Goal: Task Accomplishment & Management: Manage account settings

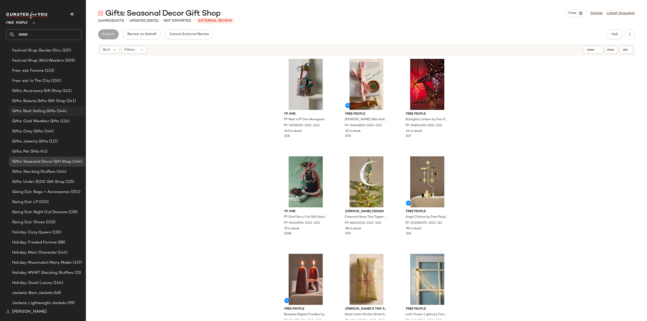
scroll to position [1112, 0]
drag, startPoint x: 26, startPoint y: 93, endPoint x: 26, endPoint y: 100, distance: 7.8
click at [26, 92] on span "Gifts: Accessory Gift Shop" at bounding box center [36, 93] width 49 height 6
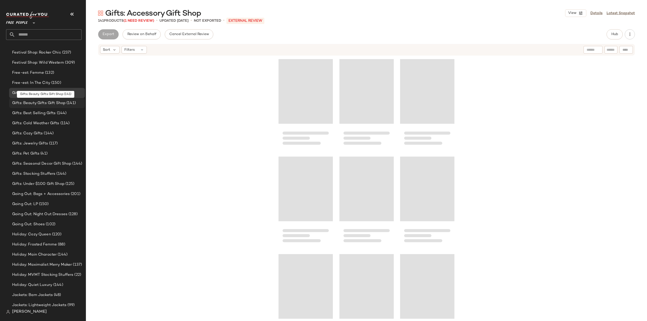
click at [27, 101] on span "Gifts: Beauty Gifts Gift Shop" at bounding box center [38, 103] width 53 height 6
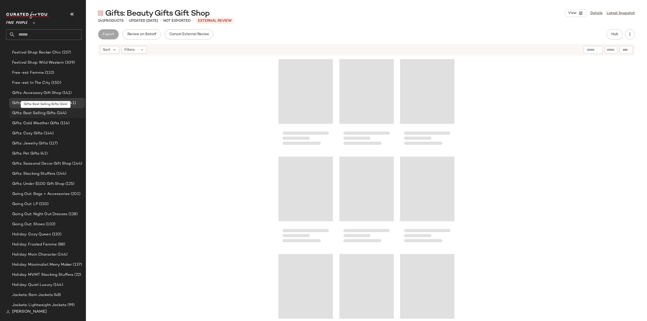
click at [24, 112] on span "Gifts: Best Selling Gifts" at bounding box center [34, 113] width 44 height 6
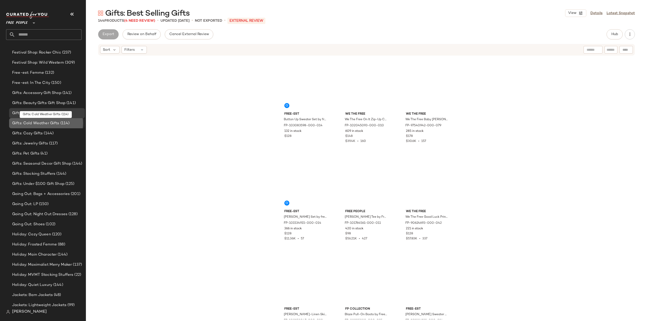
click at [25, 122] on span "Gifts: Cold Weather Gifts" at bounding box center [35, 124] width 47 height 6
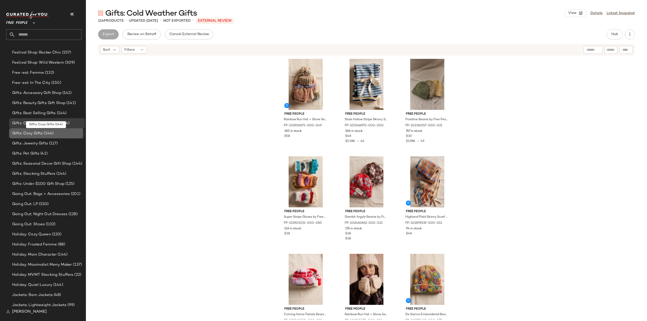
click at [25, 134] on span "Gifts: Cozy Gifts" at bounding box center [27, 134] width 31 height 6
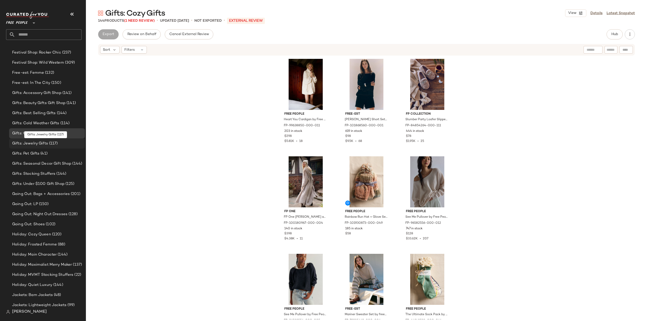
click at [27, 145] on span "Gifts: Jewelry Gifts" at bounding box center [30, 144] width 36 height 6
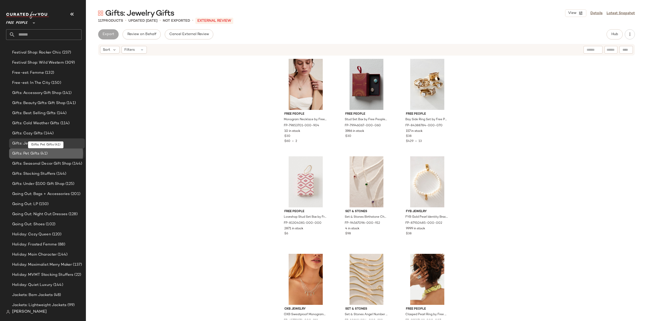
click at [27, 153] on span "Gifts: Pet Gifts" at bounding box center [25, 154] width 27 height 6
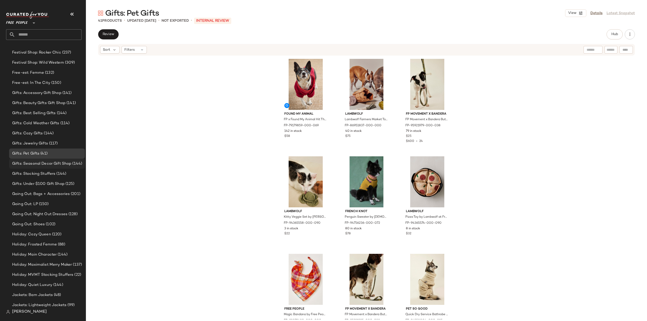
click at [26, 164] on span "Gifts: Seasonal Decor Gift Shop" at bounding box center [41, 164] width 59 height 6
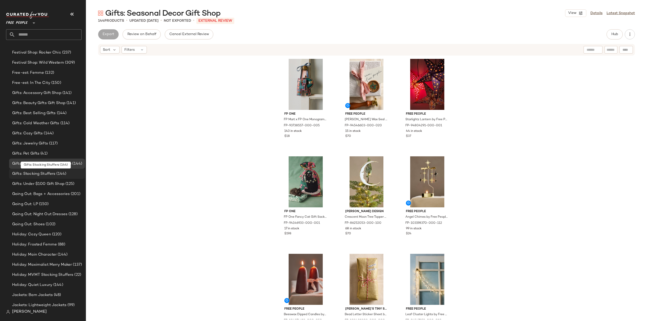
click at [28, 175] on span "Gifts: Stocking Stuffers" at bounding box center [33, 174] width 43 height 6
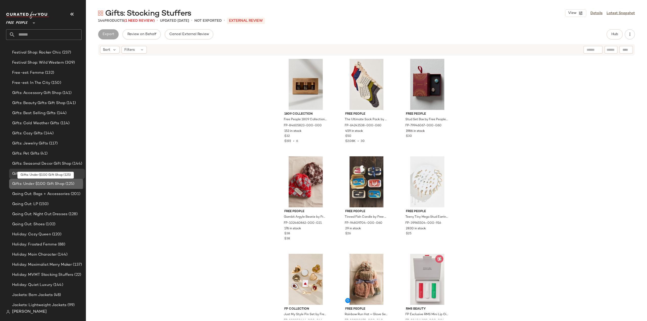
click at [29, 185] on span "Gifts: Under $100 Gift Shop" at bounding box center [38, 184] width 52 height 6
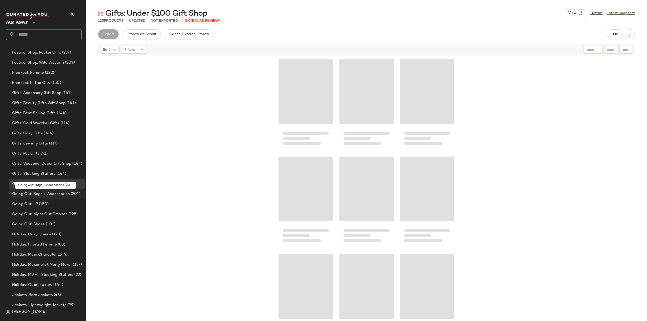
click at [29, 194] on span "Going Out: Bags + Accessories" at bounding box center [41, 194] width 58 height 6
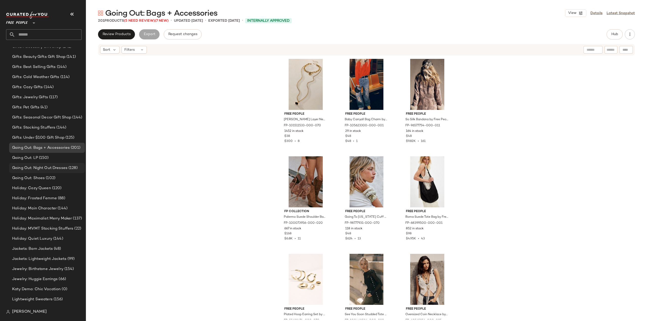
scroll to position [1188, 0]
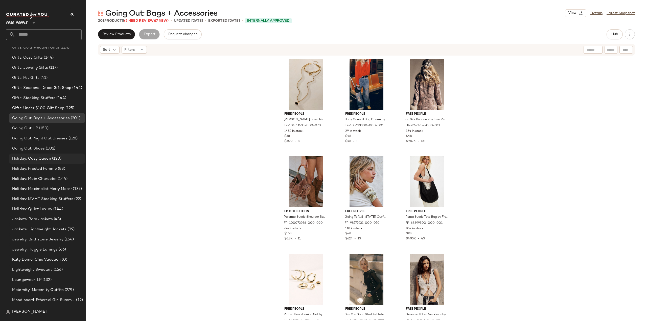
click at [30, 158] on span "Holiday: Cozy Queen" at bounding box center [31, 159] width 39 height 6
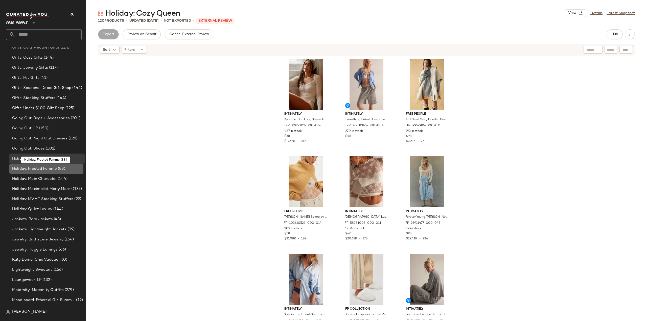
click at [28, 169] on span "Holiday: Frosted Femme" at bounding box center [34, 169] width 45 height 6
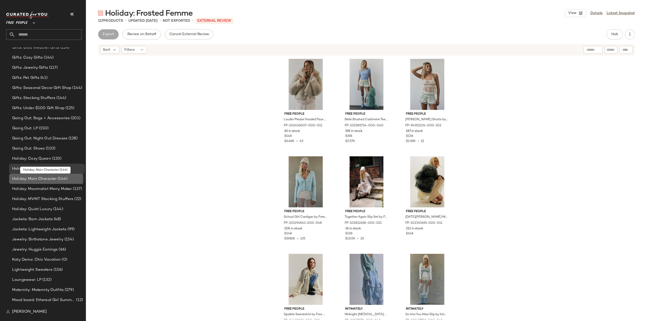
click at [27, 179] on span "Holiday: Main Character" at bounding box center [34, 179] width 44 height 6
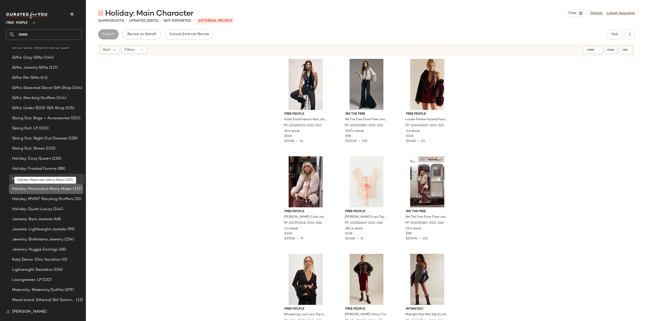
click at [25, 189] on span "Holiday: Maximalist Merry Maker" at bounding box center [42, 189] width 60 height 6
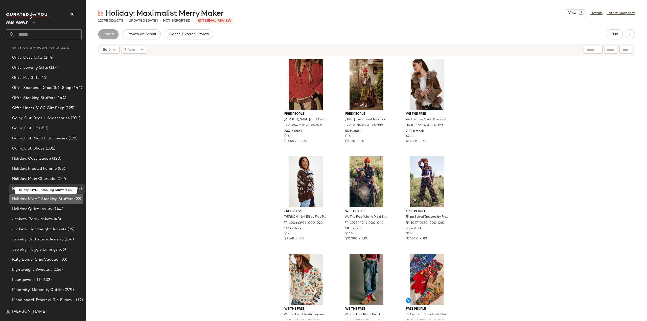
click at [27, 199] on span "Holiday: MVMT Stocking Stuffers" at bounding box center [42, 199] width 61 height 6
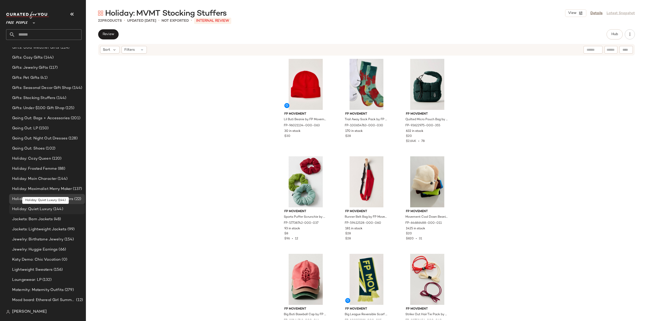
click at [25, 210] on span "Holiday: Quiet Luxury" at bounding box center [32, 210] width 40 height 6
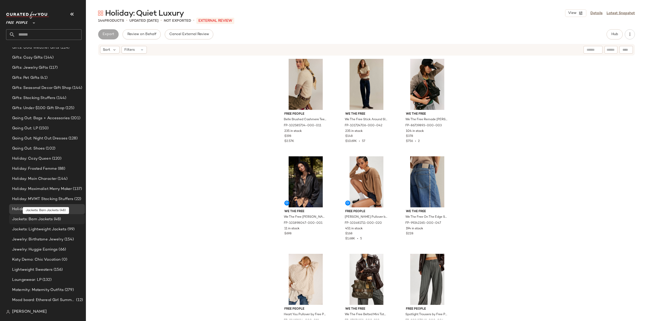
click at [26, 220] on span "Jackets: Barn Jackets" at bounding box center [32, 220] width 41 height 6
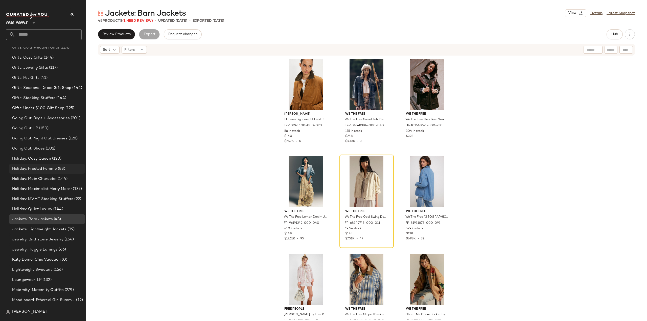
click at [27, 168] on span "Holiday: Frosted Femme" at bounding box center [34, 169] width 45 height 6
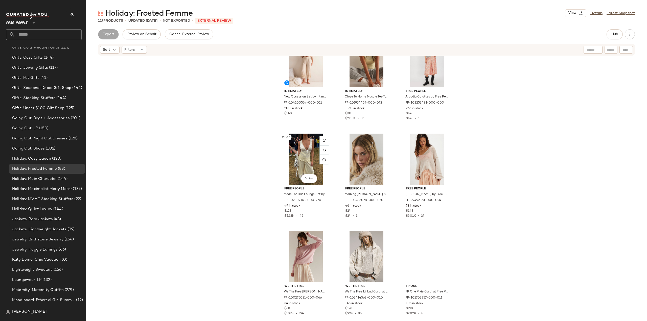
scroll to position [3543, 0]
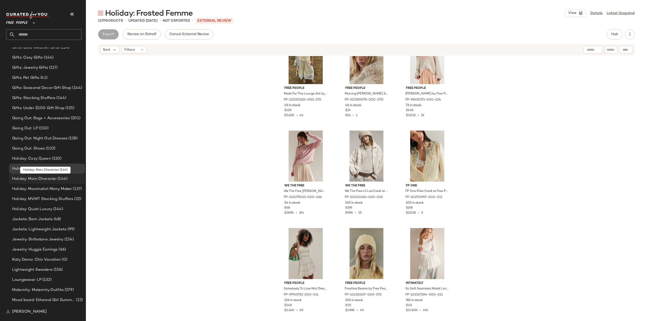
click at [26, 180] on span "Holiday: Main Character" at bounding box center [34, 179] width 44 height 6
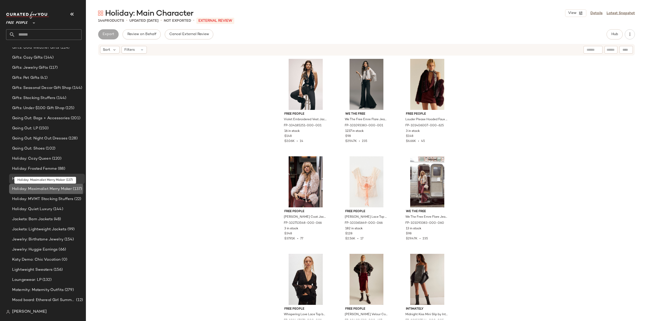
click at [28, 190] on span "Holiday: Maximalist Merry Maker" at bounding box center [42, 189] width 60 height 6
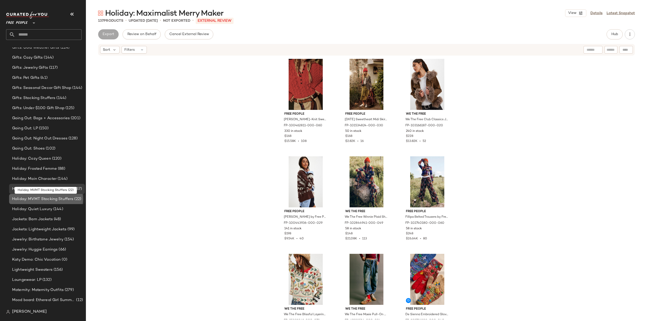
click at [25, 199] on span "Holiday: MVMT Stocking Stuffers" at bounding box center [42, 199] width 61 height 6
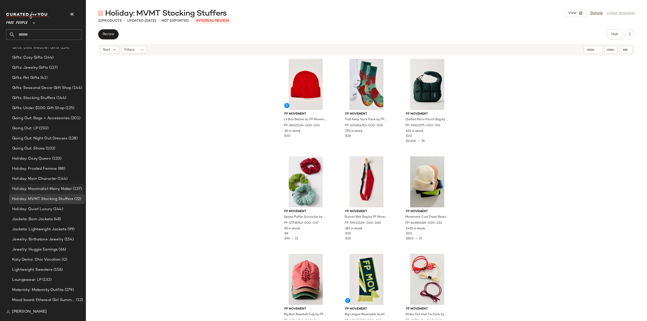
click at [30, 191] on span "Holiday: Maximalist Merry Maker" at bounding box center [42, 189] width 60 height 6
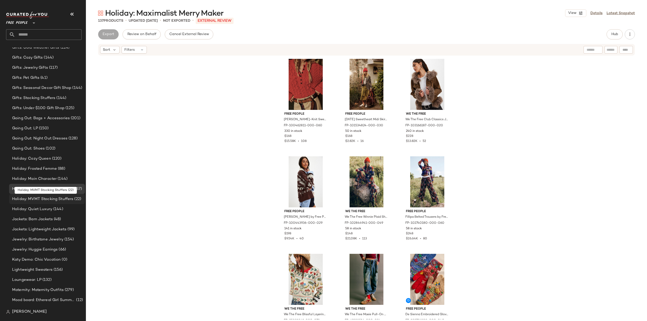
click at [27, 199] on span "Holiday: MVMT Stocking Stuffers" at bounding box center [42, 199] width 61 height 6
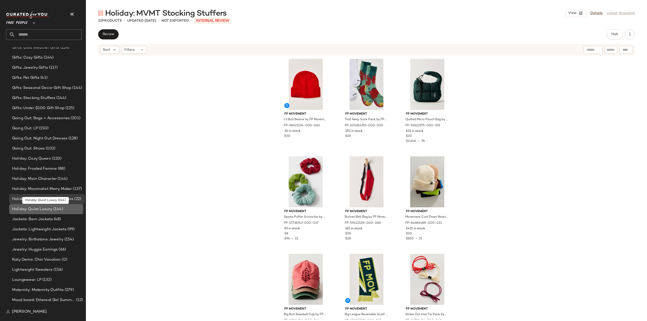
click at [26, 211] on span "Holiday: Quiet Luxury" at bounding box center [32, 210] width 40 height 6
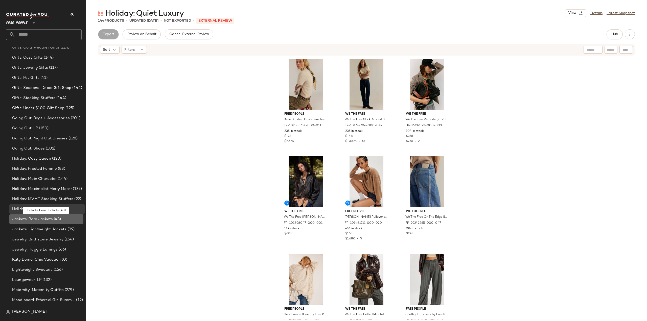
click at [29, 218] on span "Jackets: Barn Jackets" at bounding box center [32, 220] width 41 height 6
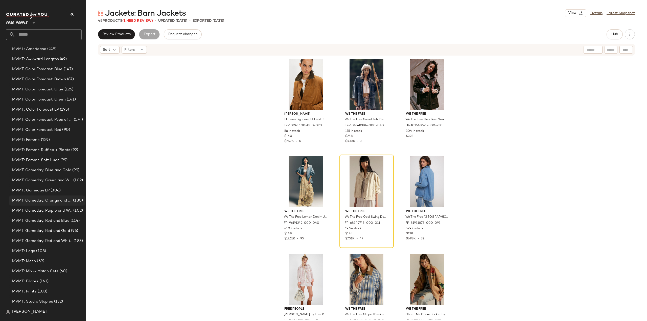
scroll to position [1466, 0]
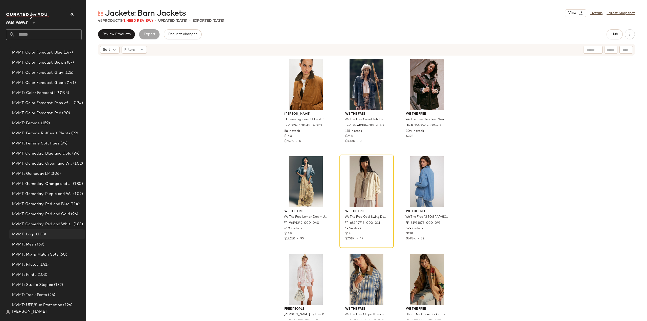
click at [20, 235] on span "MVMT: Logo" at bounding box center [23, 235] width 23 height 6
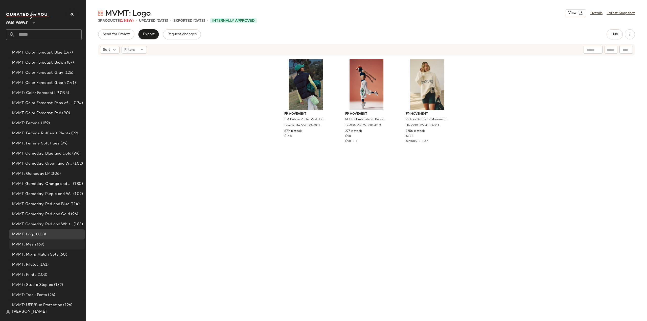
scroll to position [1491, 0]
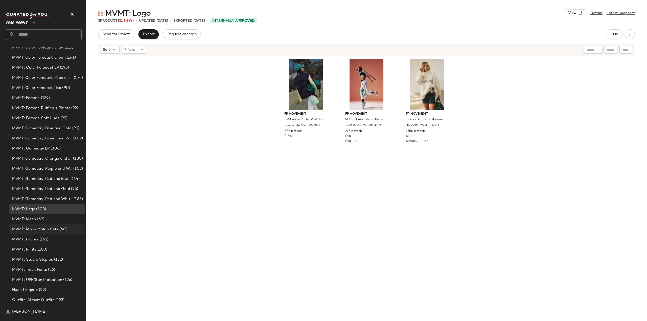
click at [29, 230] on span "MVMT: Mix & Match Sets" at bounding box center [35, 230] width 46 height 6
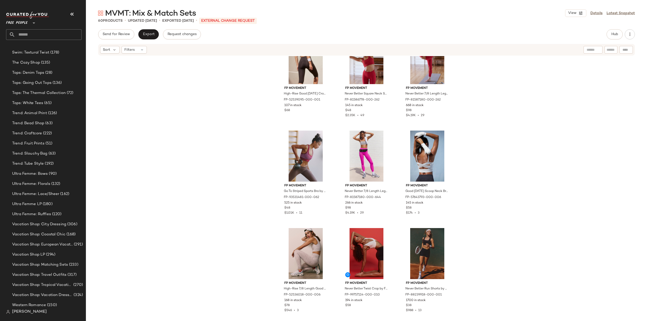
scroll to position [2329, 0]
click at [32, 32] on input "text" at bounding box center [48, 34] width 66 height 11
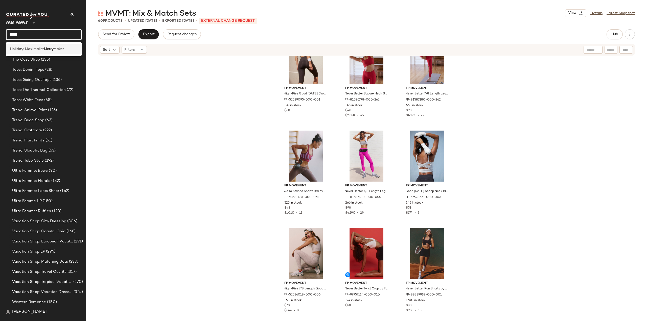
type input "*****"
click at [30, 47] on span "Holiday: Maximalist" at bounding box center [27, 49] width 34 height 5
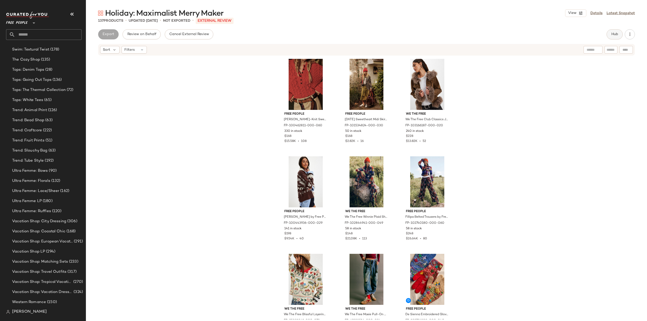
click at [615, 37] on button "Hub" at bounding box center [615, 34] width 16 height 10
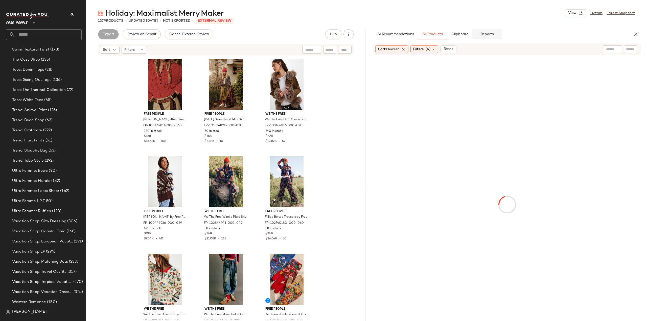
click at [485, 33] on span "Reports" at bounding box center [486, 34] width 13 height 4
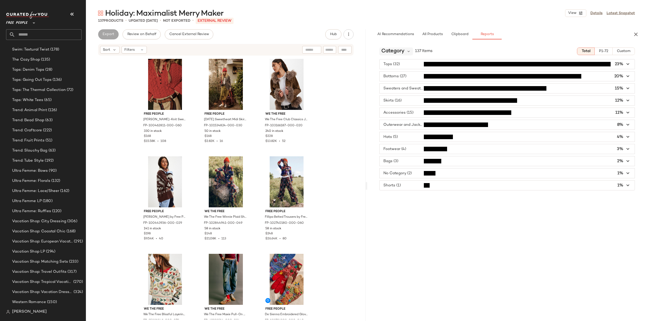
click at [401, 51] on span "Category" at bounding box center [392, 52] width 23 height 8
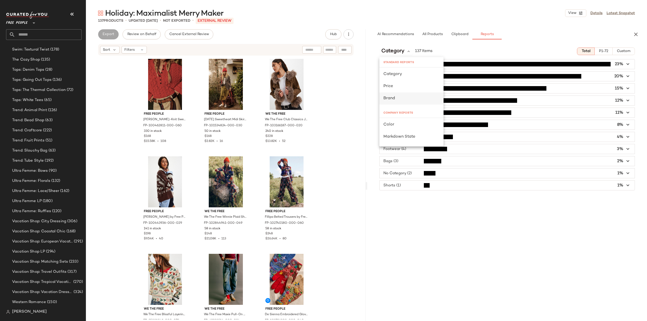
click at [391, 97] on span "Brand" at bounding box center [389, 98] width 12 height 4
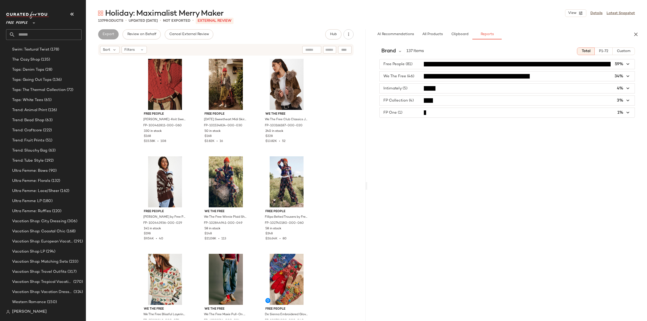
click at [34, 34] on input "text" at bounding box center [48, 34] width 66 height 11
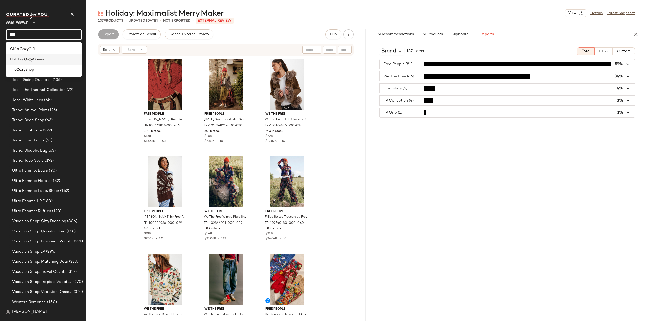
type input "****"
click at [30, 63] on div "Holiday: Cozy Queen" at bounding box center [44, 59] width 76 height 10
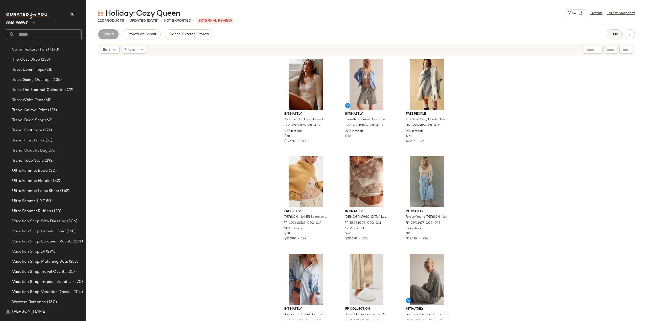
click at [614, 34] on span "Hub" at bounding box center [614, 34] width 7 height 4
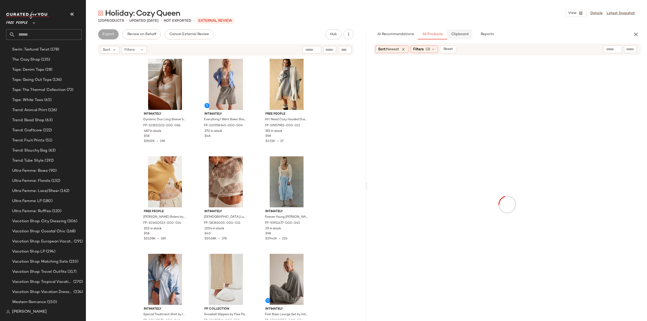
click at [488, 35] on span "Reports" at bounding box center [486, 34] width 13 height 4
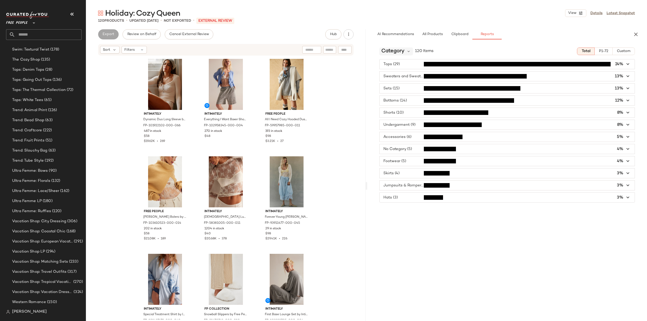
click at [402, 54] on span "Category" at bounding box center [392, 52] width 23 height 8
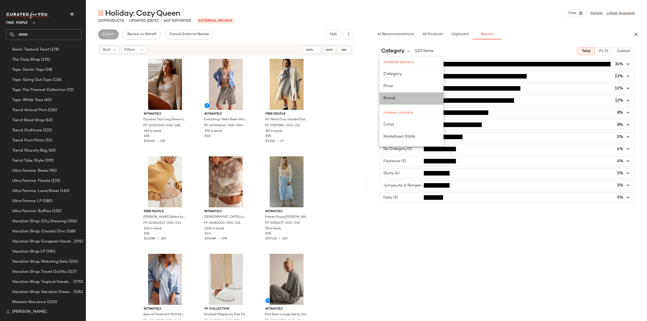
click at [388, 98] on span "Brand" at bounding box center [389, 98] width 12 height 4
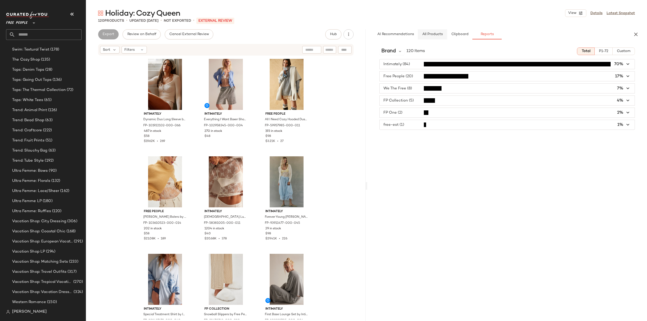
click at [440, 35] on span "All Products" at bounding box center [432, 34] width 21 height 4
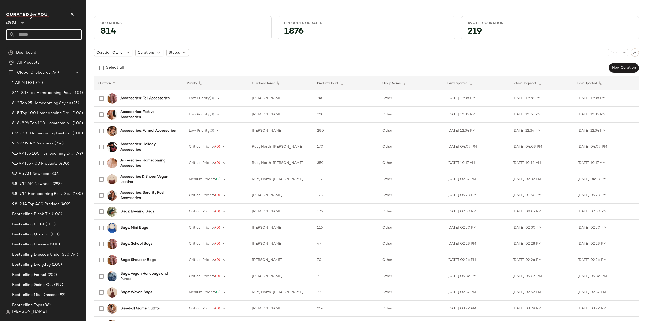
click at [28, 33] on input "text" at bounding box center [48, 34] width 66 height 11
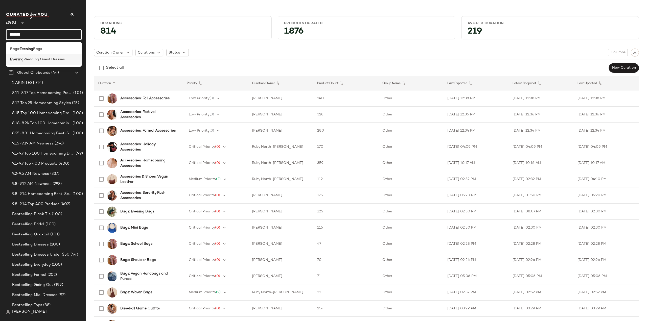
type input "*******"
click at [25, 60] on span "Wedding Guest Dresses" at bounding box center [44, 59] width 41 height 5
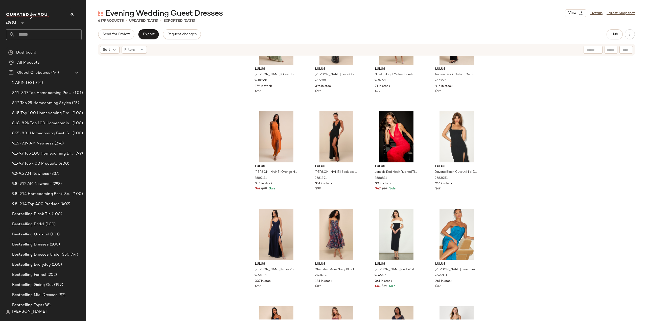
scroll to position [11506, 0]
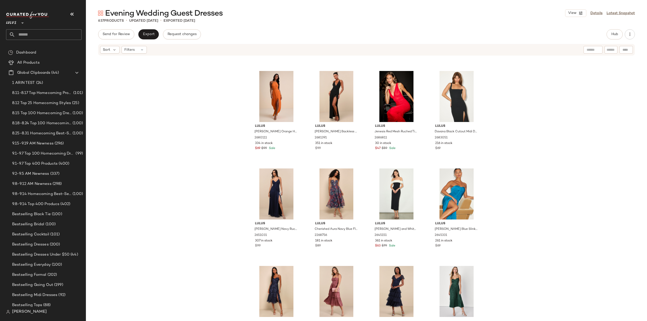
click at [43, 35] on input "text" at bounding box center [48, 34] width 66 height 11
type input "*******"
click at [34, 51] on span "Wedding Guest Dresses" at bounding box center [45, 49] width 41 height 5
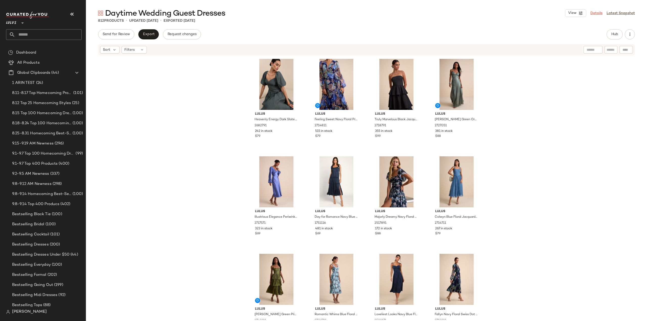
click at [593, 13] on link "Details" at bounding box center [597, 13] width 12 height 5
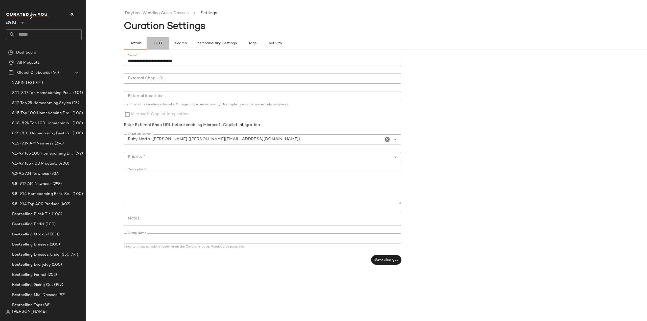
click at [156, 43] on span "SEO" at bounding box center [158, 43] width 8 height 4
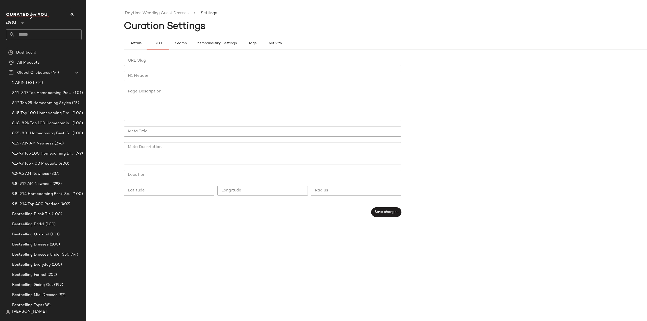
click at [136, 62] on input "URL Slug" at bounding box center [263, 61] width 278 height 10
type input "**********"
click at [140, 75] on input "H1 Header" at bounding box center [263, 76] width 278 height 10
type input "**********"
click at [383, 210] on button "Save changes" at bounding box center [386, 213] width 30 height 10
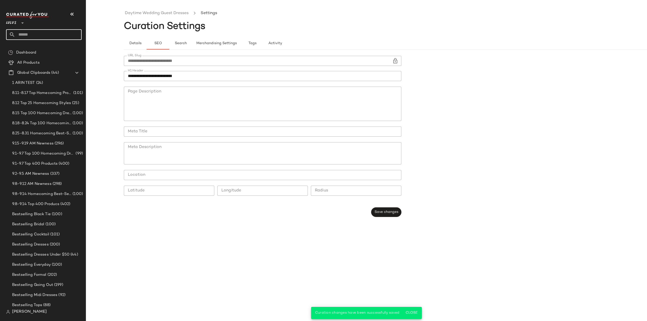
click at [32, 34] on input "text" at bounding box center [48, 34] width 66 height 11
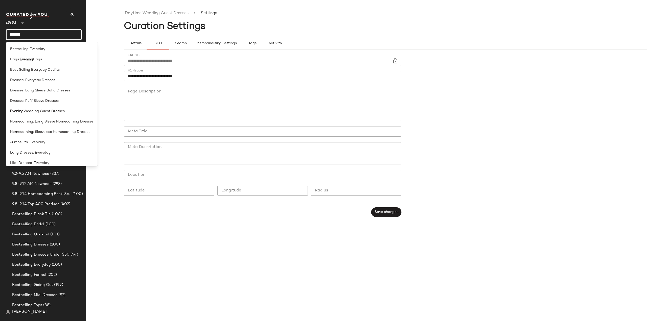
type input "*******"
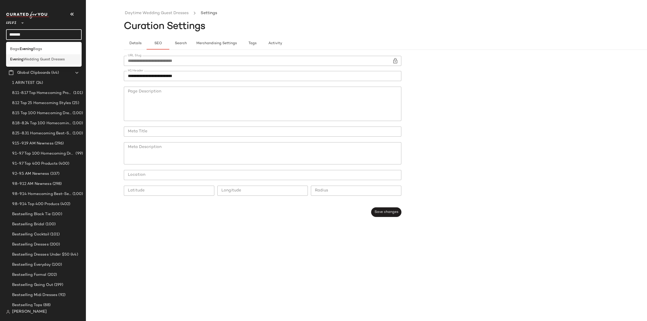
click at [28, 59] on span "Wedding Guest Dresses" at bounding box center [44, 59] width 41 height 5
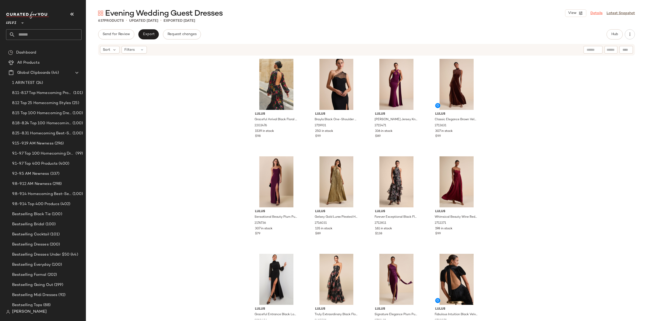
click at [595, 12] on link "Details" at bounding box center [597, 13] width 12 height 5
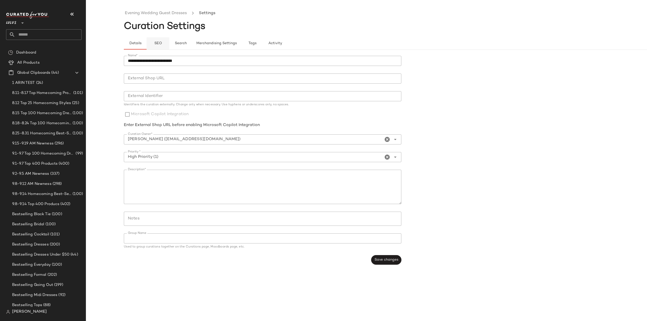
click at [157, 44] on span "SEO" at bounding box center [158, 43] width 8 height 4
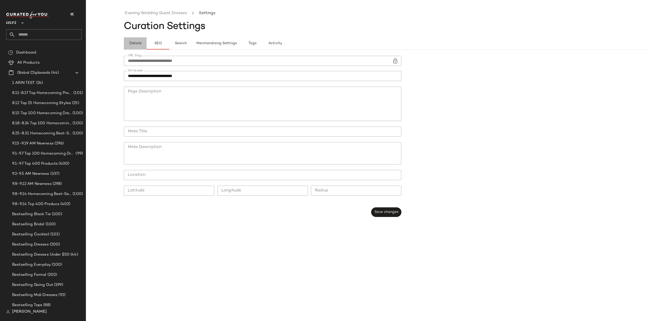
click at [133, 42] on span "Details" at bounding box center [135, 43] width 12 height 4
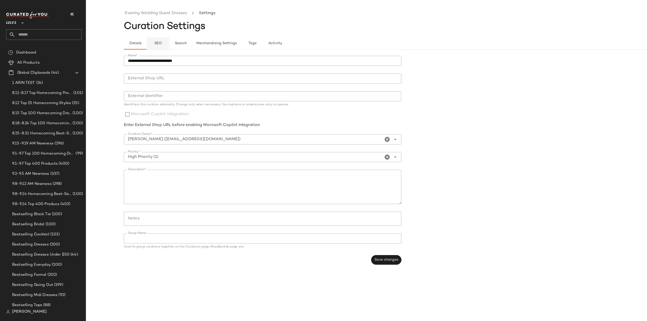
click at [157, 43] on span "SEO" at bounding box center [158, 43] width 8 height 4
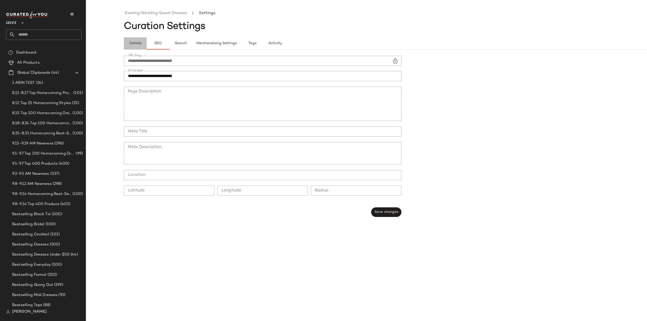
click at [128, 43] on button "Details" at bounding box center [135, 43] width 23 height 12
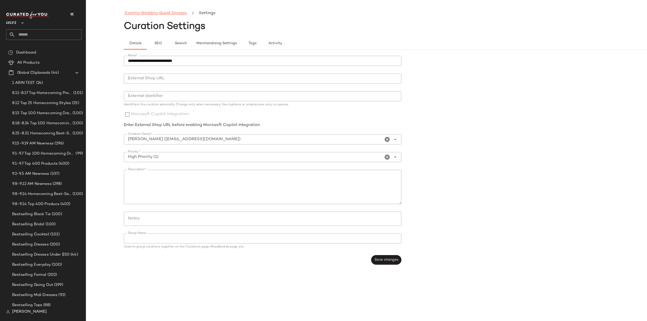
click at [157, 12] on link "Evening Wedding Guest Dresses" at bounding box center [156, 13] width 62 height 7
